Goal: Information Seeking & Learning: Find specific page/section

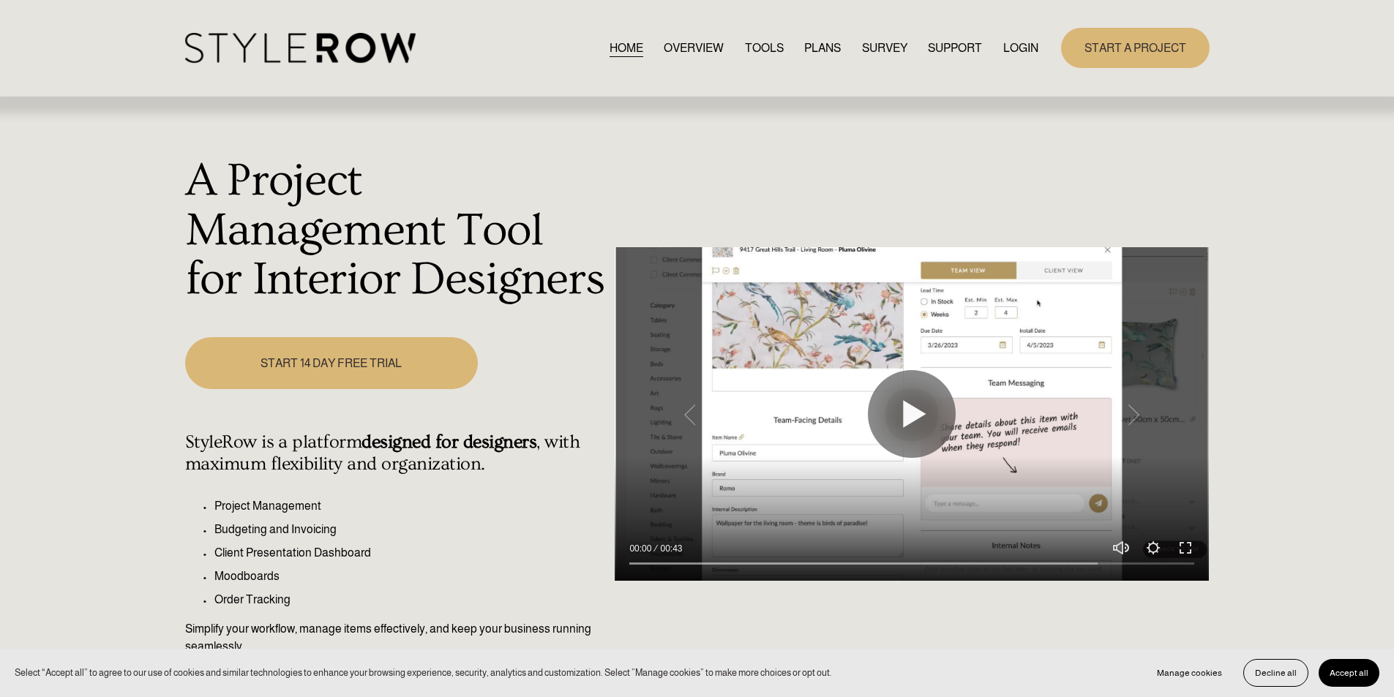
click at [1024, 49] on link "LOGIN" at bounding box center [1020, 48] width 35 height 20
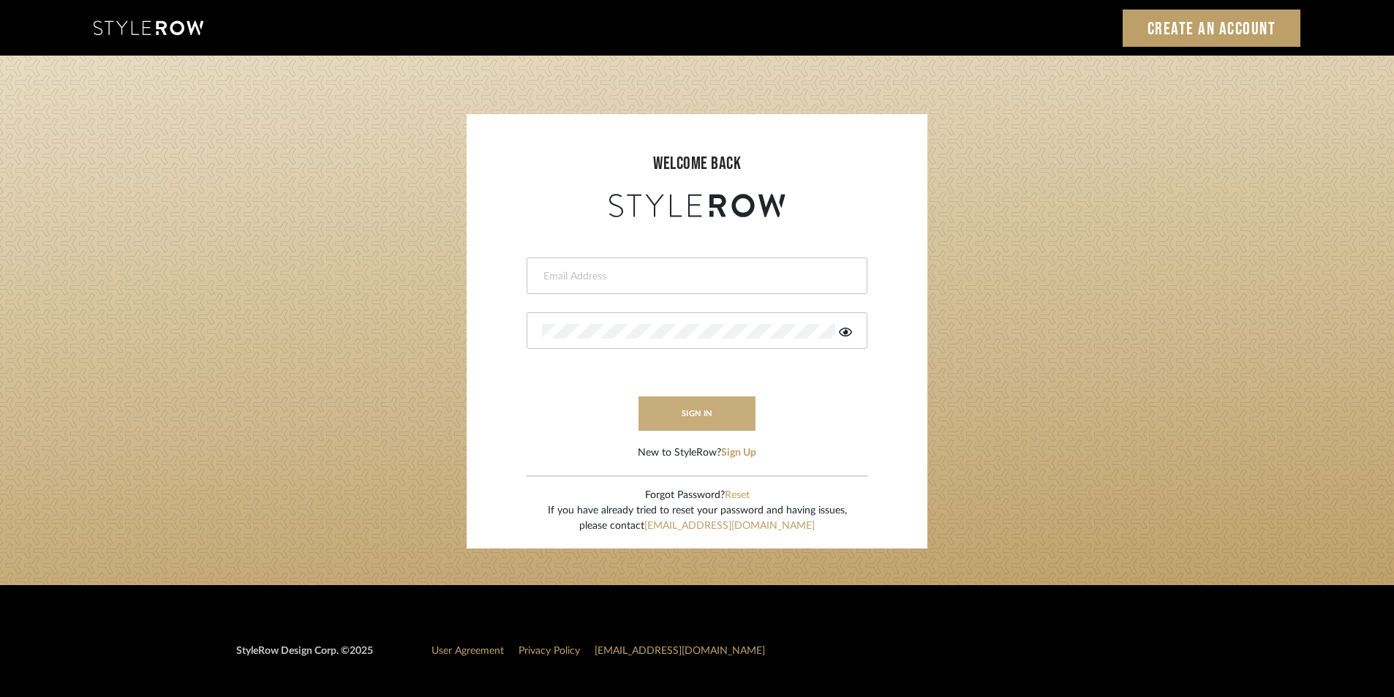
type input "Stylerowprojects1@mancini-design.com"
click at [710, 398] on button "sign in" at bounding box center [697, 413] width 117 height 34
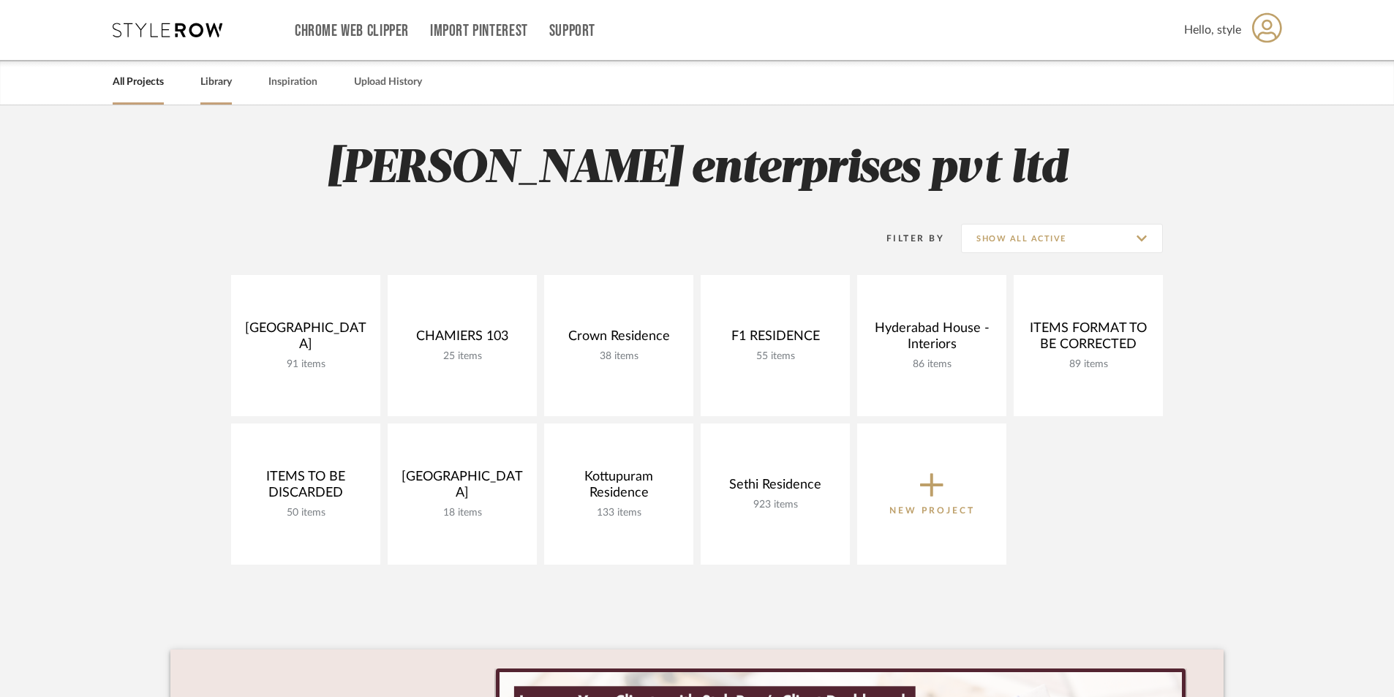
click at [219, 88] on link "Library" at bounding box center [215, 82] width 31 height 20
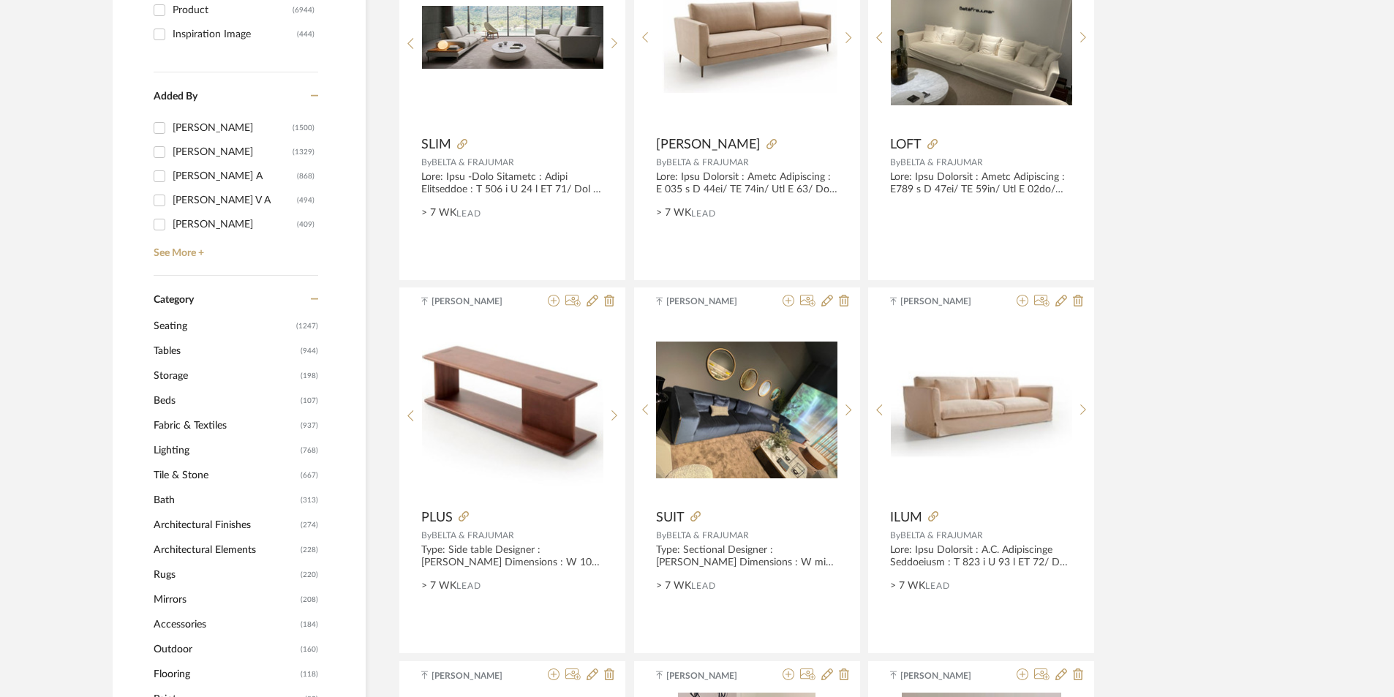
scroll to position [658, 0]
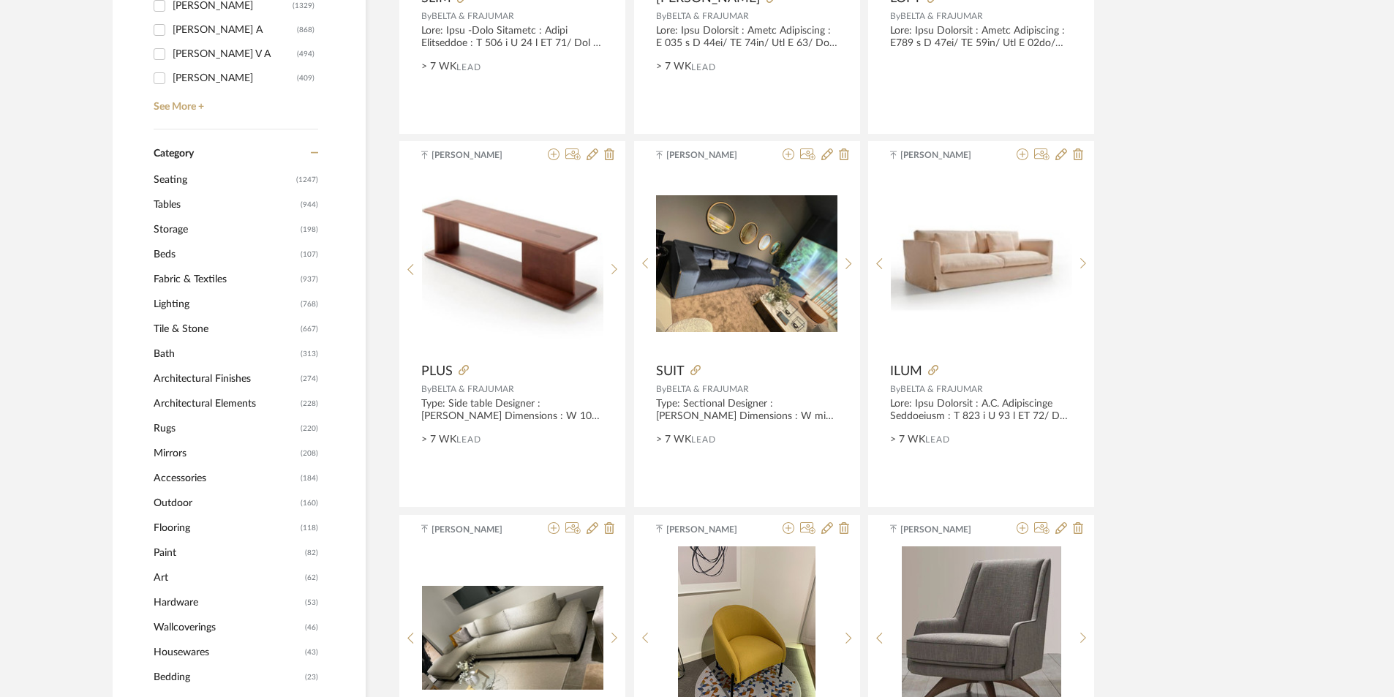
click at [165, 247] on span "Beds" at bounding box center [225, 254] width 143 height 25
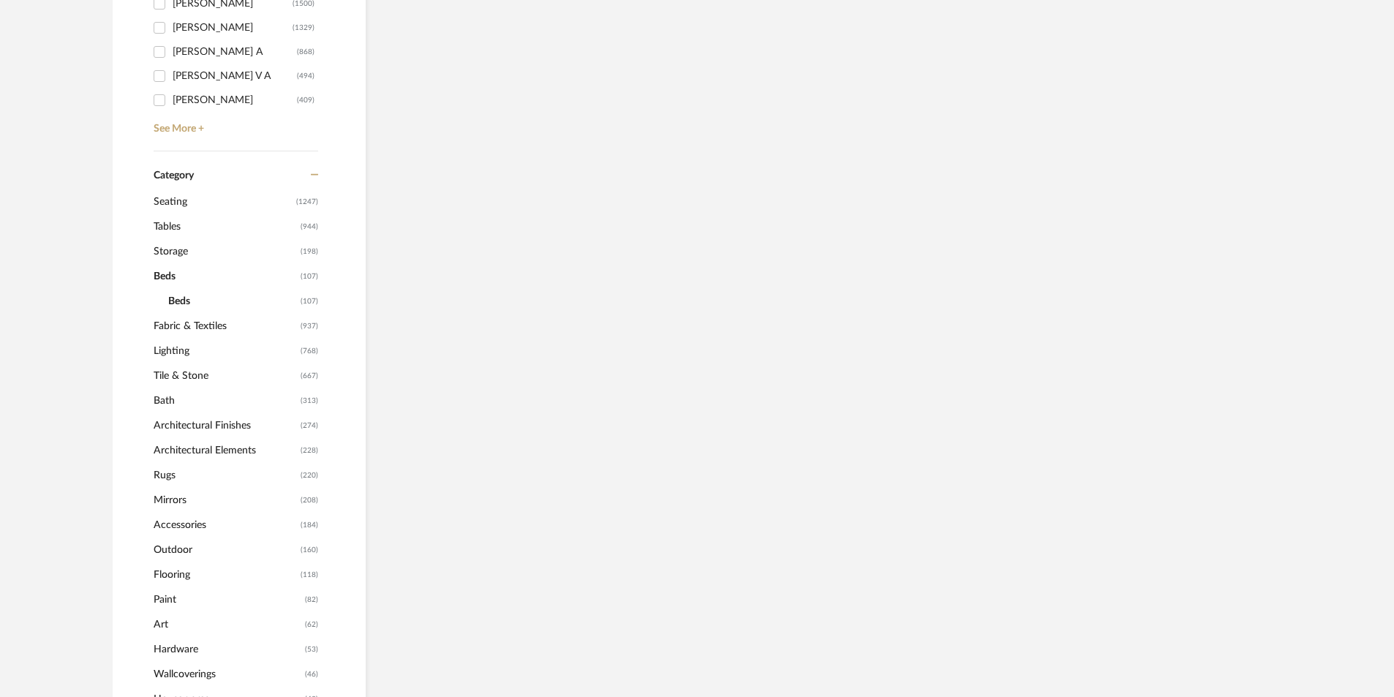
scroll to position [534, 0]
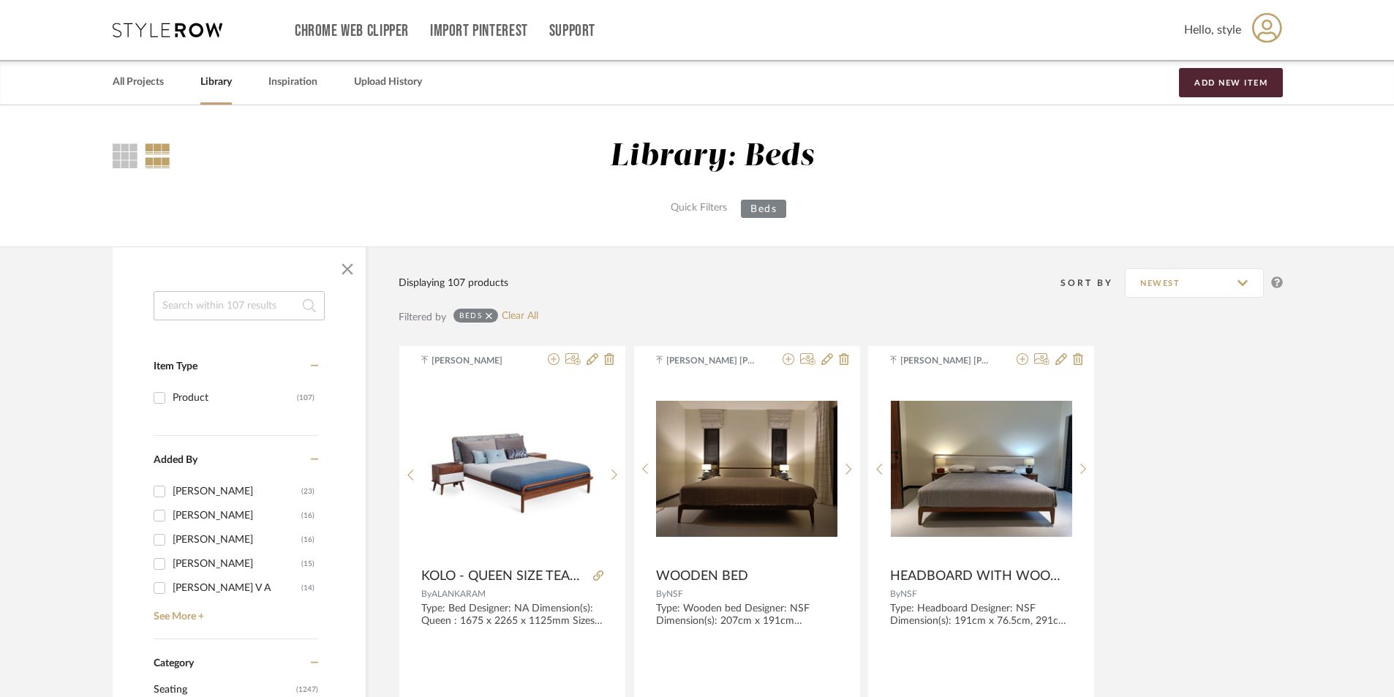
click at [247, 303] on input at bounding box center [239, 305] width 171 height 29
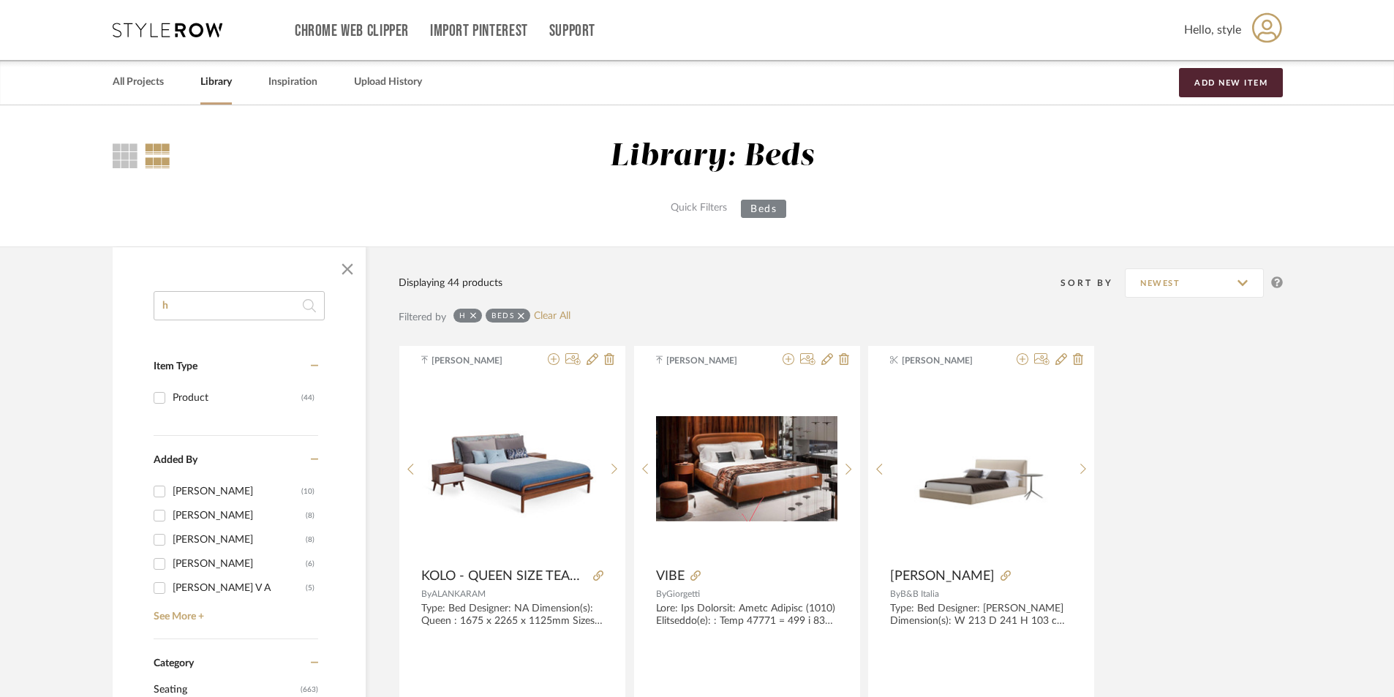
click at [522, 317] on icon at bounding box center [521, 316] width 7 height 10
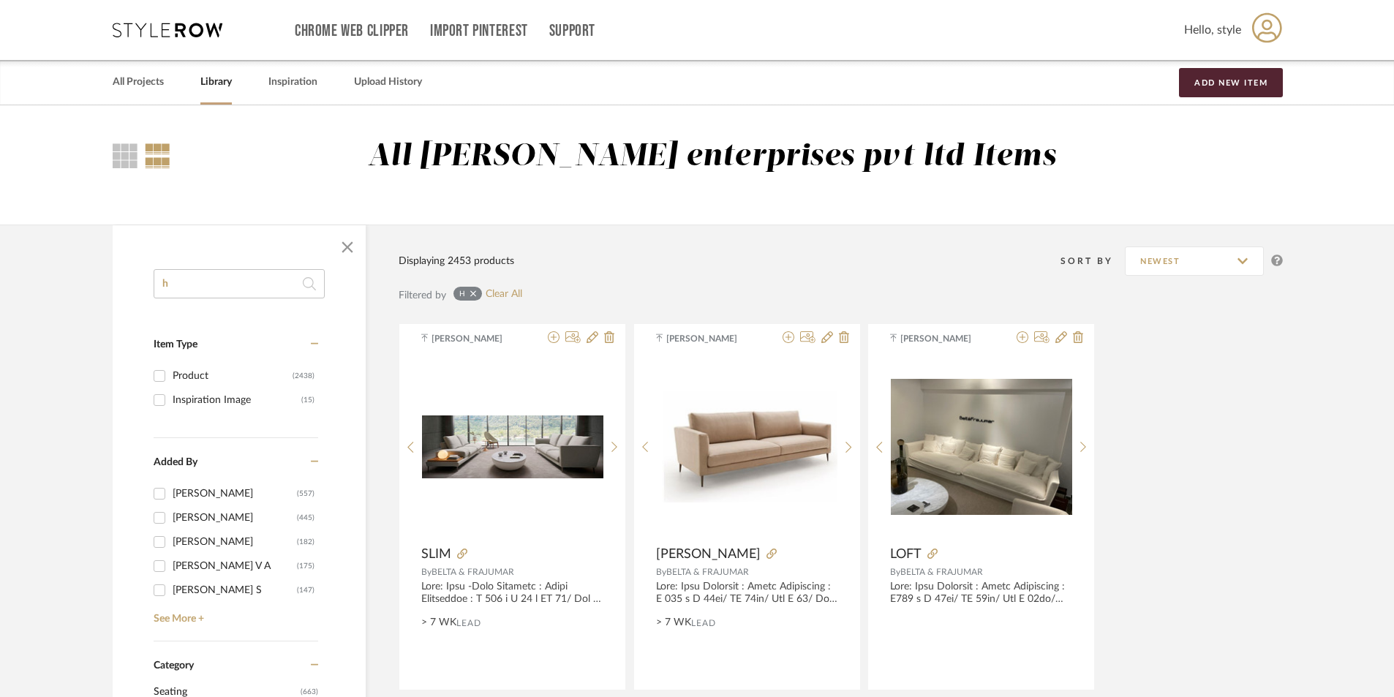
click at [230, 291] on input "h" at bounding box center [239, 283] width 171 height 29
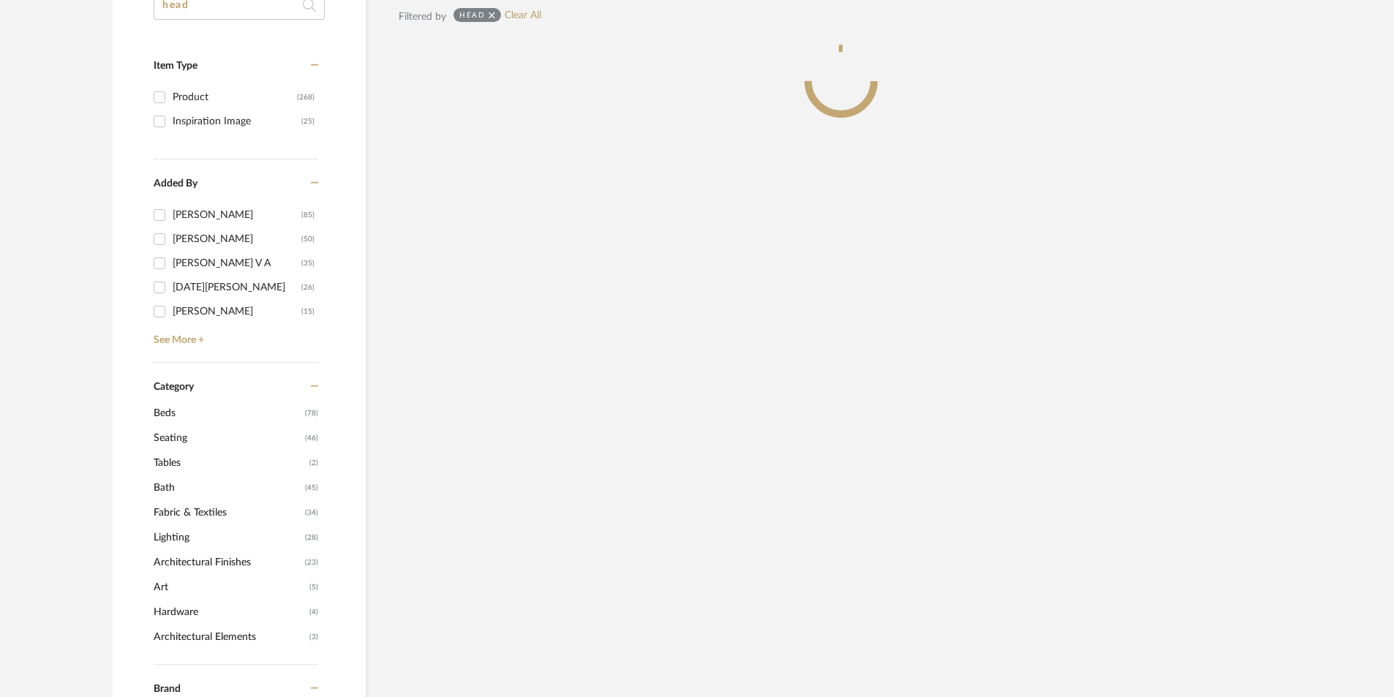
scroll to position [278, 0]
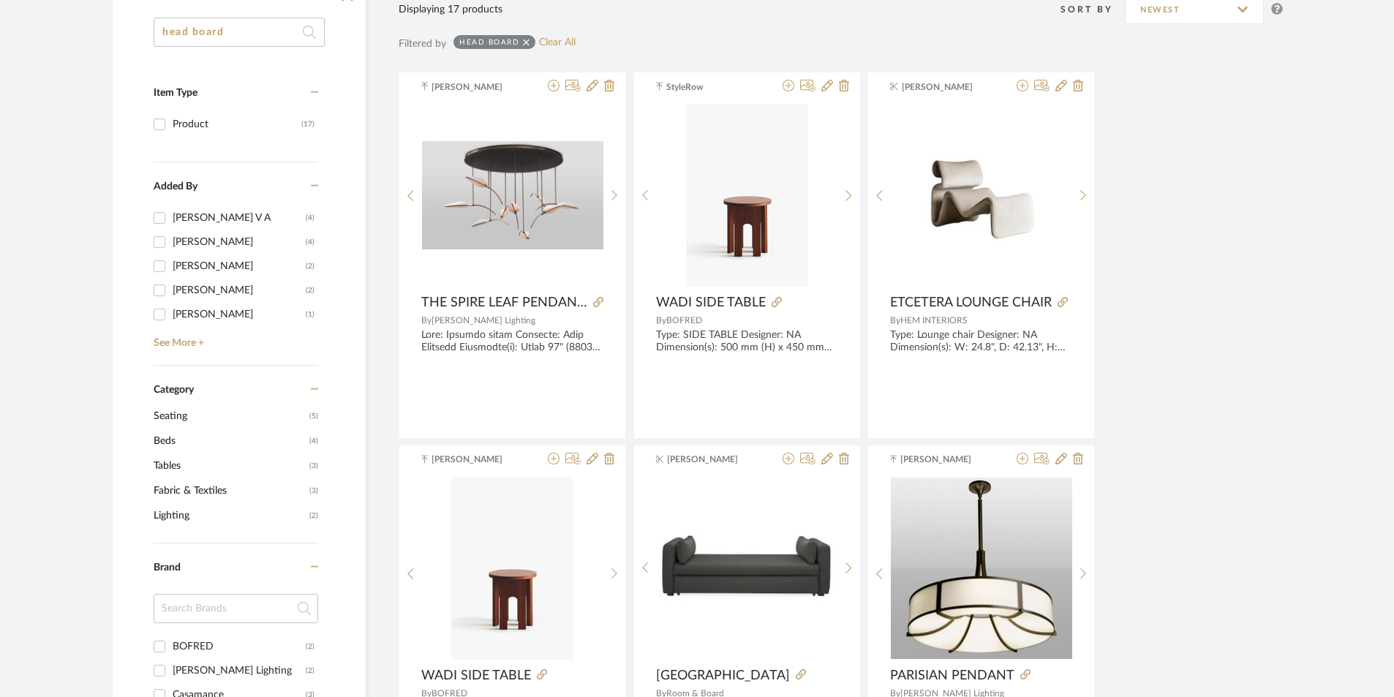
scroll to position [277, 0]
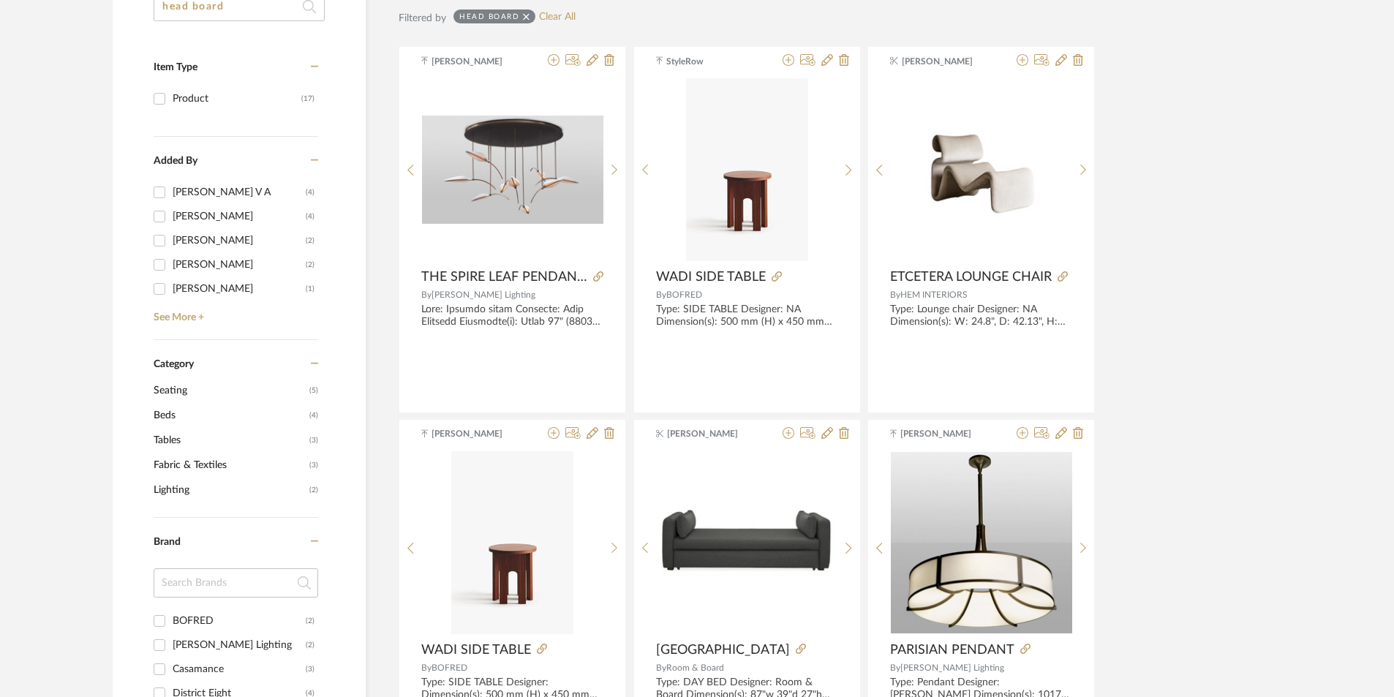
type input "head board"
